Goal: Task Accomplishment & Management: Manage account settings

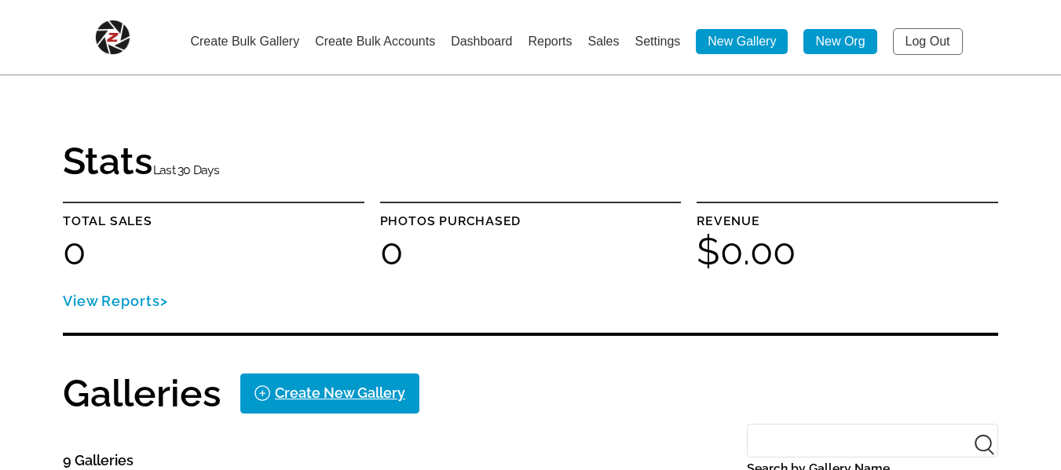
click at [656, 42] on link "Settings" at bounding box center [658, 41] width 46 height 13
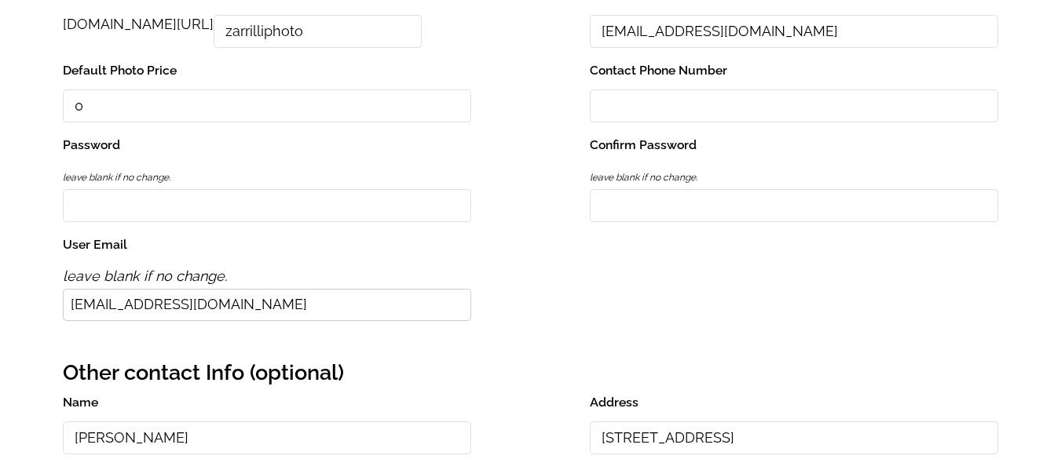
scroll to position [302, 0]
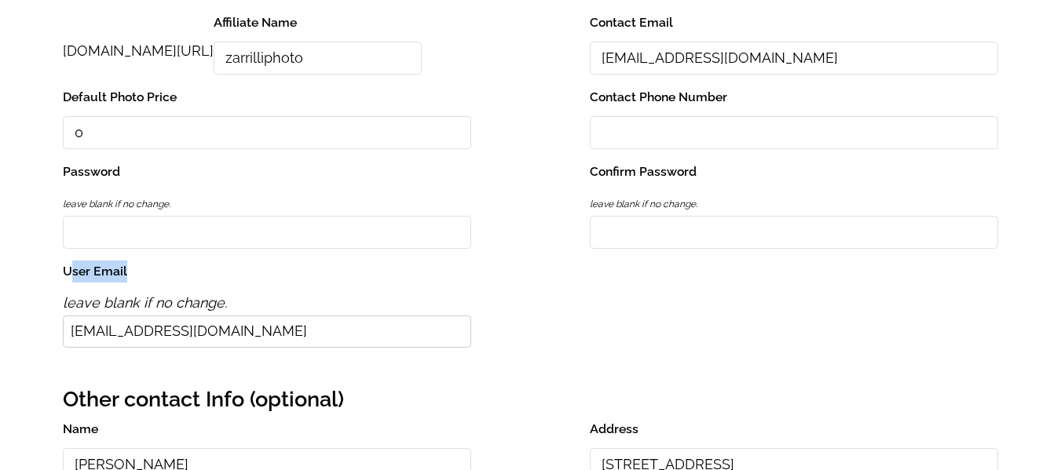
drag, startPoint x: 68, startPoint y: 269, endPoint x: 140, endPoint y: 272, distance: 72.3
click at [140, 272] on label "User Email" at bounding box center [267, 272] width 408 height 22
click at [140, 316] on input "[EMAIL_ADDRESS][DOMAIN_NAME]" at bounding box center [267, 332] width 408 height 32
drag, startPoint x: 64, startPoint y: 271, endPoint x: 141, endPoint y: 271, distance: 77.0
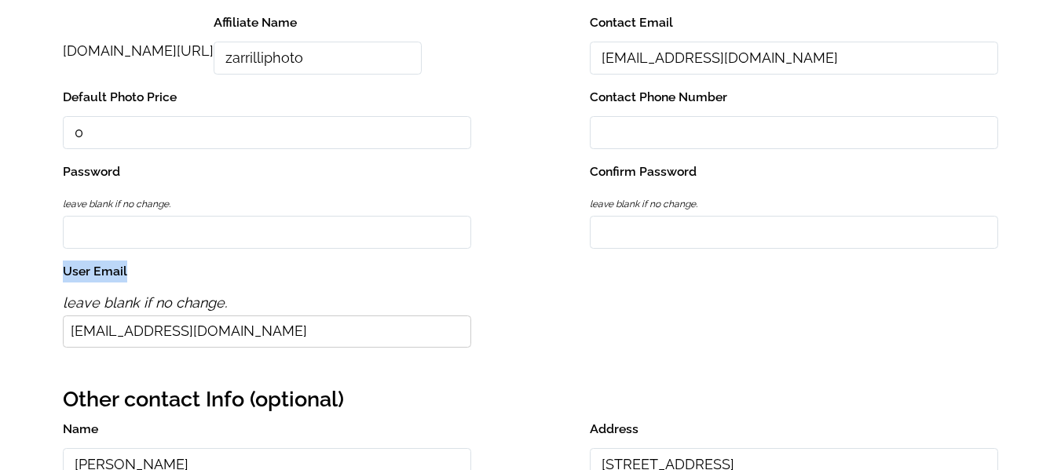
click at [141, 271] on label "User Email" at bounding box center [267, 272] width 408 height 22
copy label "User Email"
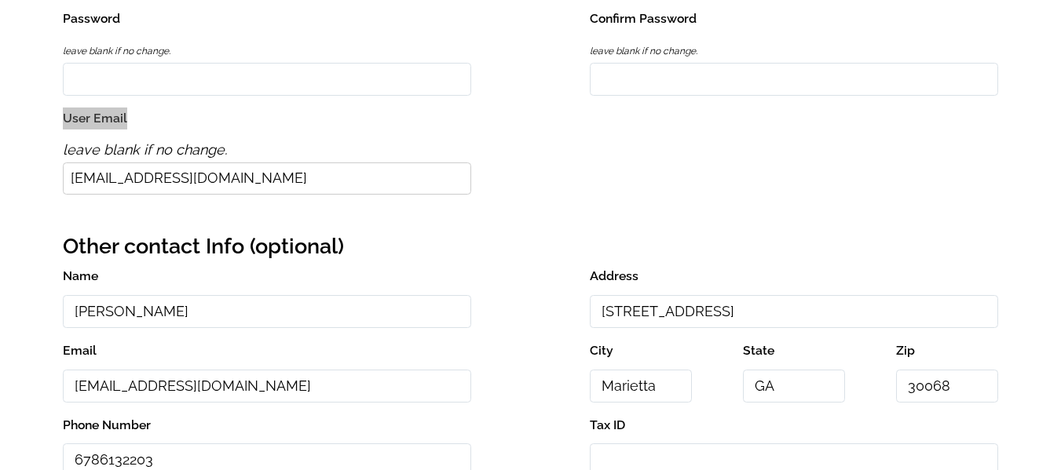
scroll to position [459, 0]
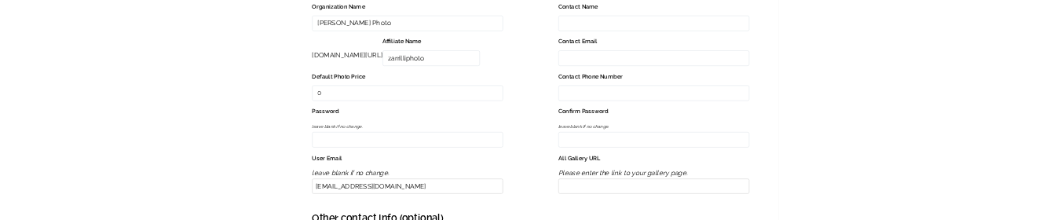
scroll to position [314, 0]
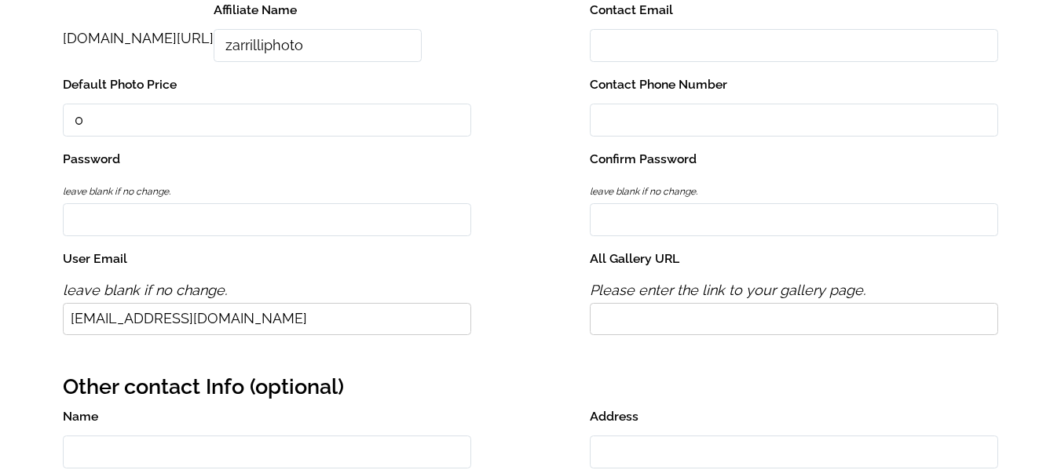
click at [693, 325] on input "All Gallery URL" at bounding box center [794, 319] width 408 height 32
